Goal: Navigation & Orientation: Find specific page/section

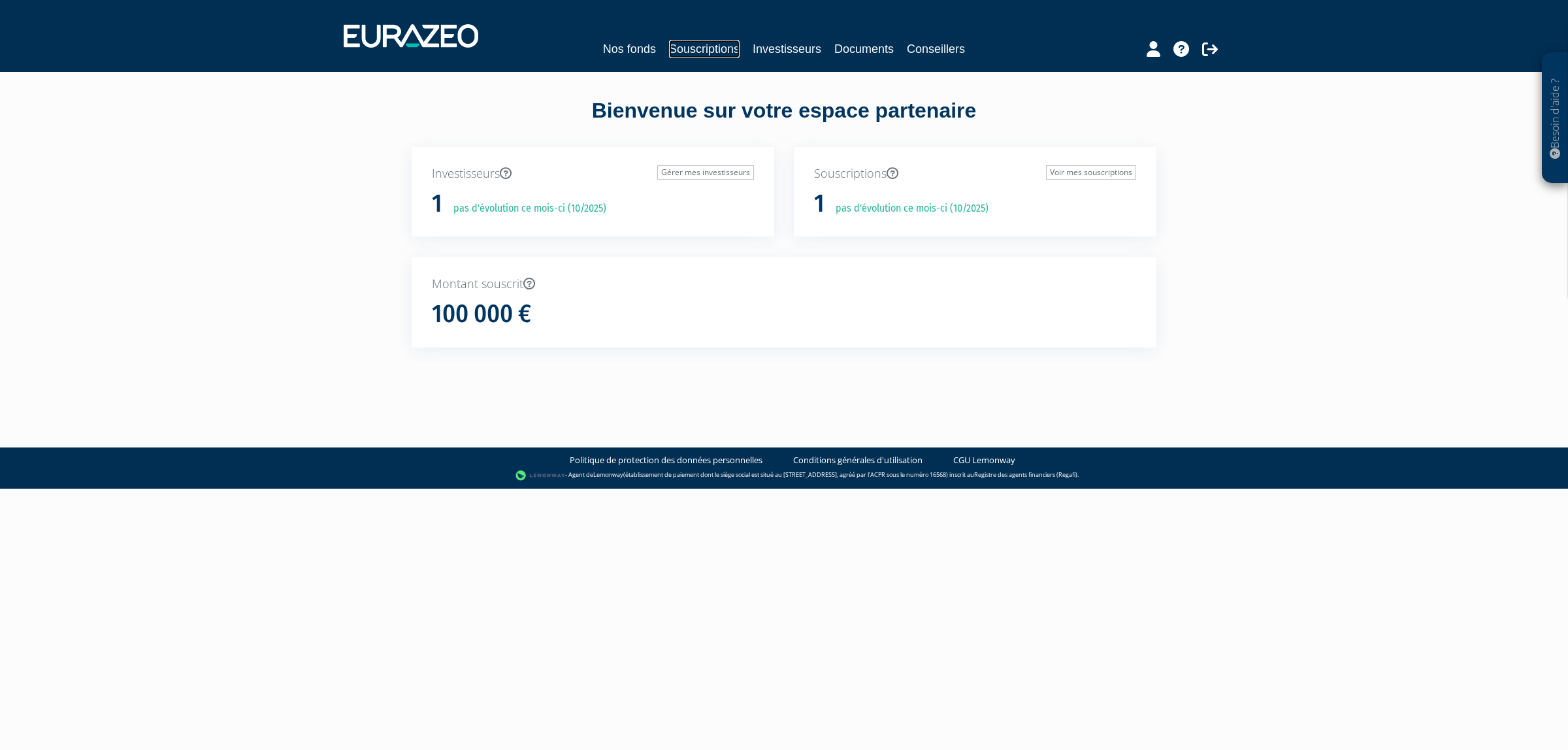
click at [694, 49] on link "Souscriptions" at bounding box center [704, 49] width 70 height 18
click at [945, 41] on link "Conseillers" at bounding box center [935, 49] width 58 height 18
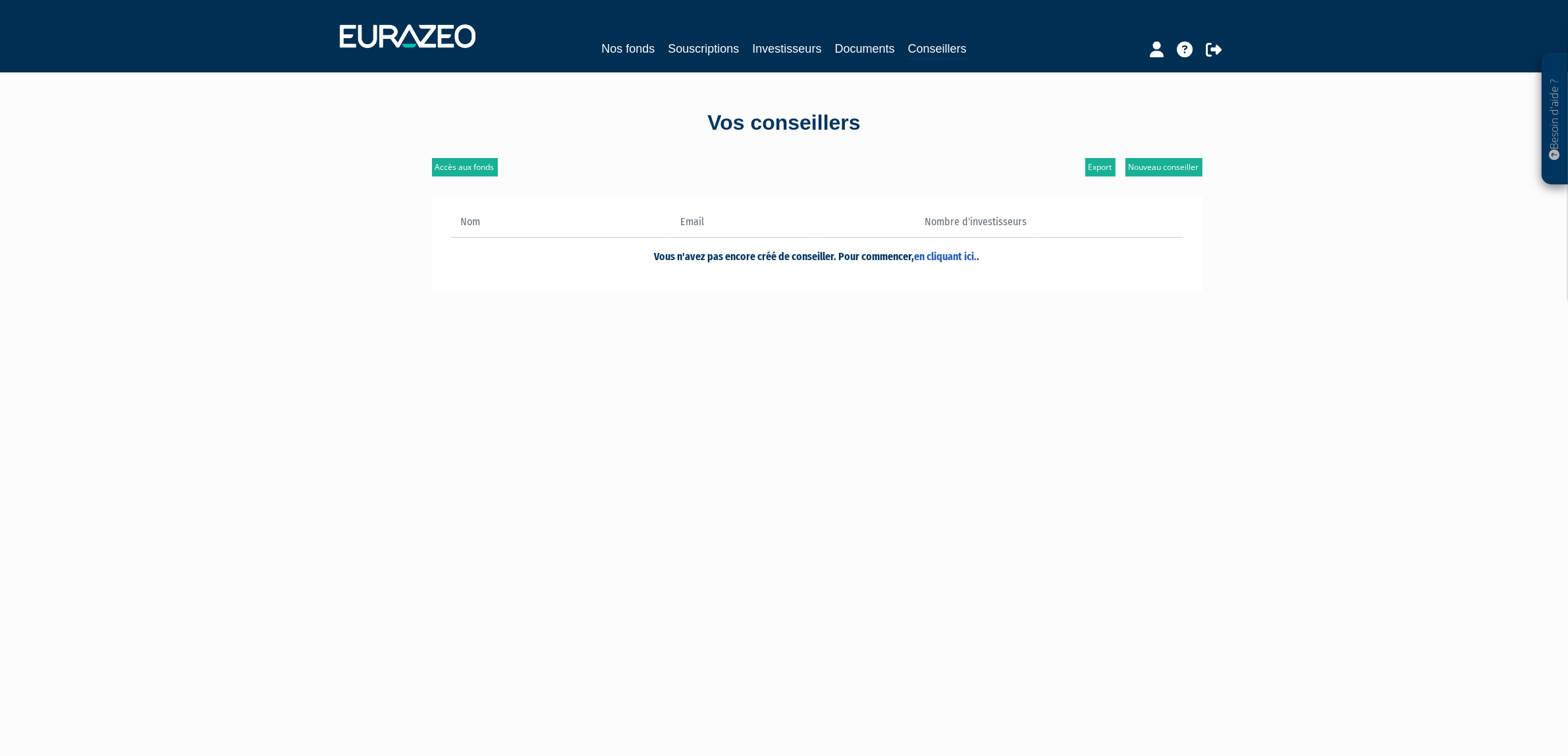
click at [841, 60] on nav "Nos fonds Souscriptions Investisseurs Documents Conseillers" at bounding box center [784, 36] width 1568 height 73
click at [841, 50] on link "Documents" at bounding box center [865, 48] width 60 height 18
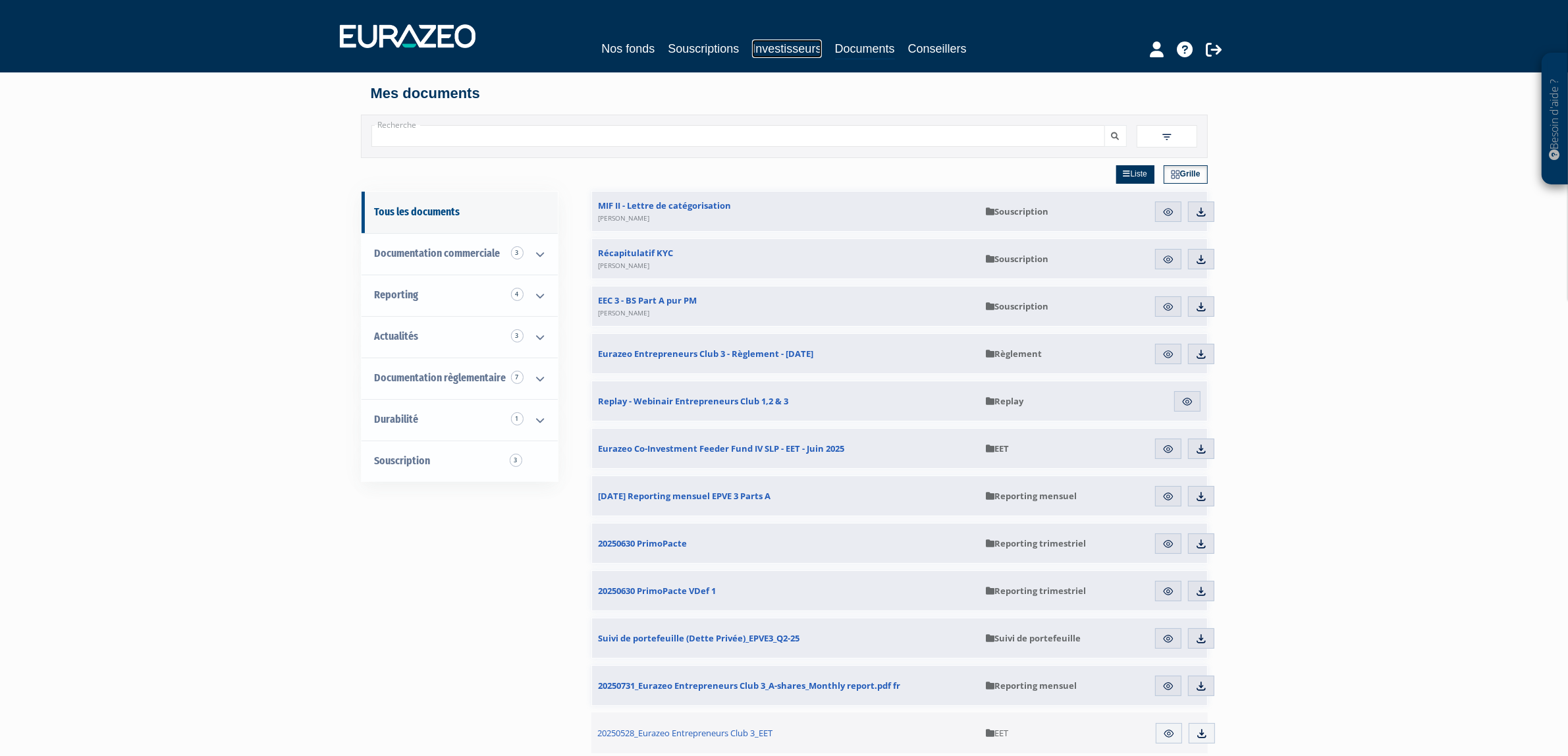
click at [788, 52] on link "Investisseurs" at bounding box center [786, 48] width 69 height 18
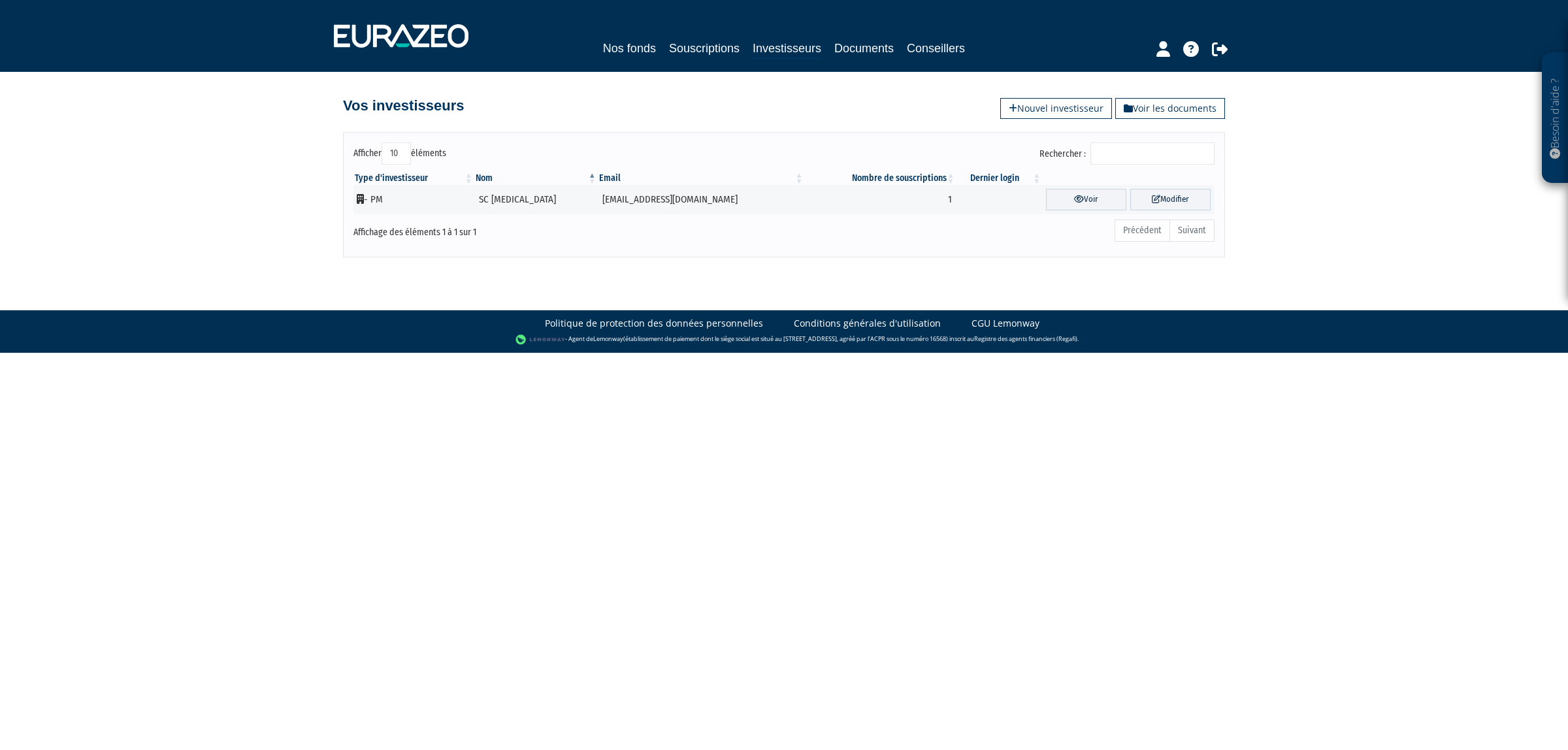
click at [684, 65] on nav "Nos fonds Souscriptions Investisseurs Documents Conseillers" at bounding box center [784, 36] width 1568 height 72
click at [691, 50] on link "Souscriptions" at bounding box center [704, 48] width 70 height 18
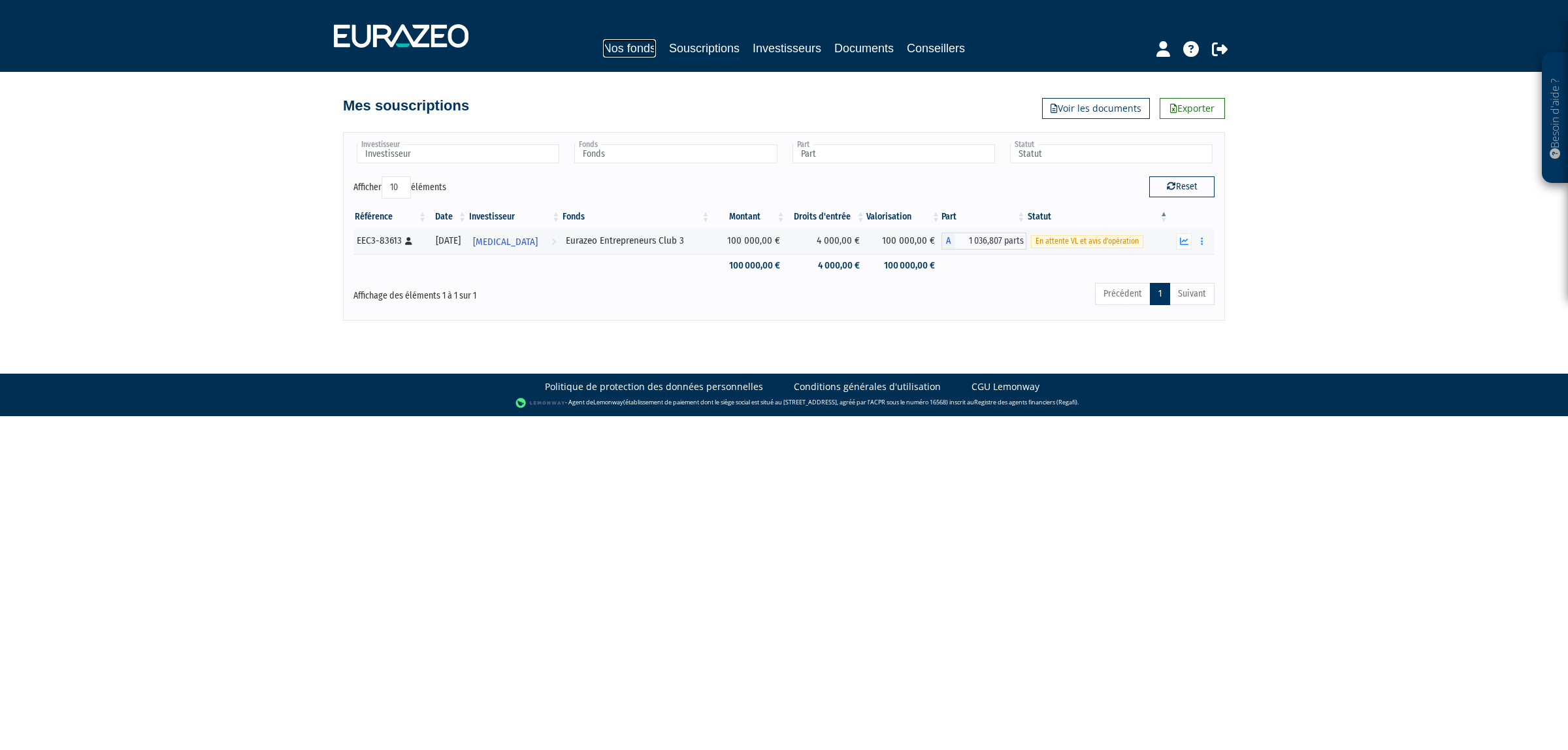
click at [612, 49] on link "Nos fonds" at bounding box center [629, 48] width 53 height 18
